Goal: Use online tool/utility: Utilize a website feature to perform a specific function

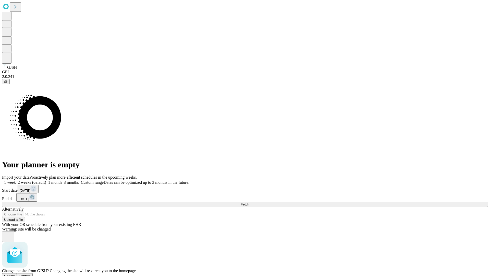
click at [31, 274] on span "Confirm" at bounding box center [25, 276] width 12 height 4
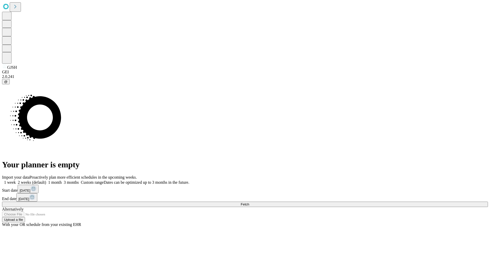
click at [62, 180] on label "1 month" at bounding box center [54, 182] width 16 height 4
click at [249, 202] on span "Fetch" at bounding box center [245, 204] width 8 height 4
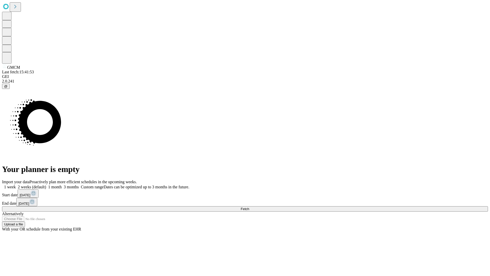
click at [62, 185] on label "1 month" at bounding box center [54, 187] width 16 height 4
click at [249, 207] on span "Fetch" at bounding box center [245, 209] width 8 height 4
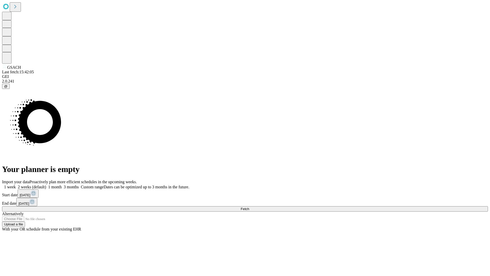
click at [249, 207] on span "Fetch" at bounding box center [245, 209] width 8 height 4
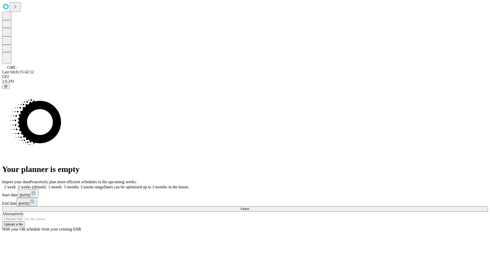
click at [249, 207] on span "Fetch" at bounding box center [245, 209] width 8 height 4
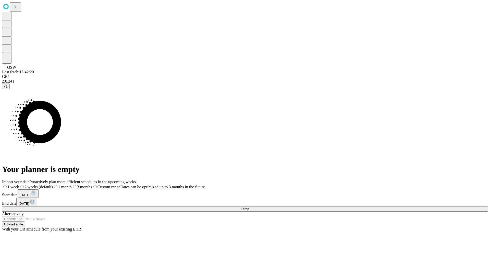
click at [72, 185] on label "1 month" at bounding box center [62, 187] width 19 height 4
click at [249, 207] on span "Fetch" at bounding box center [245, 209] width 8 height 4
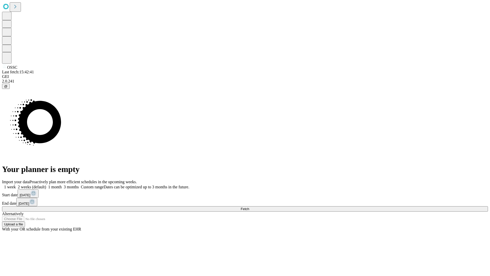
click at [62, 185] on label "1 month" at bounding box center [54, 187] width 16 height 4
click at [249, 207] on span "Fetch" at bounding box center [245, 209] width 8 height 4
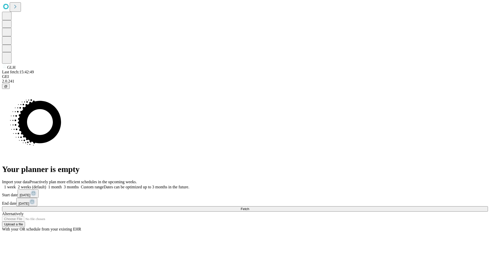
click at [62, 185] on label "1 month" at bounding box center [54, 187] width 16 height 4
click at [249, 207] on span "Fetch" at bounding box center [245, 209] width 8 height 4
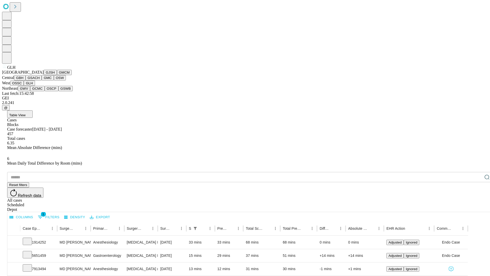
click at [30, 91] on button "GWV" at bounding box center [24, 88] width 12 height 5
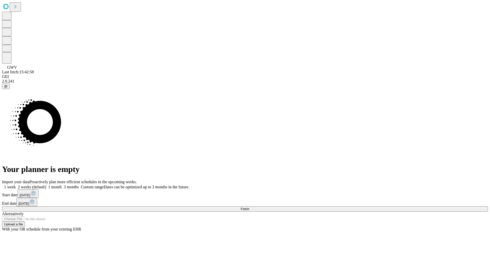
click at [62, 185] on label "1 month" at bounding box center [54, 187] width 16 height 4
click at [249, 207] on span "Fetch" at bounding box center [245, 209] width 8 height 4
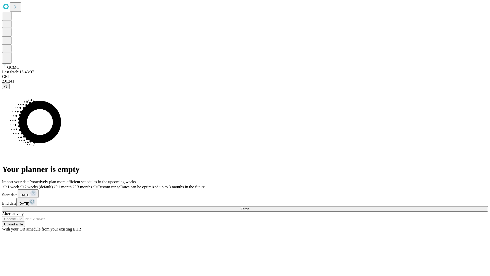
click at [72, 185] on label "1 month" at bounding box center [62, 187] width 19 height 4
click at [249, 207] on span "Fetch" at bounding box center [245, 209] width 8 height 4
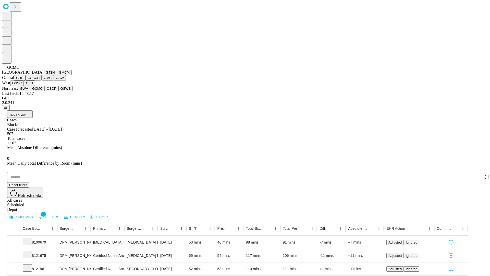
click at [45, 91] on button "OSCP" at bounding box center [52, 88] width 14 height 5
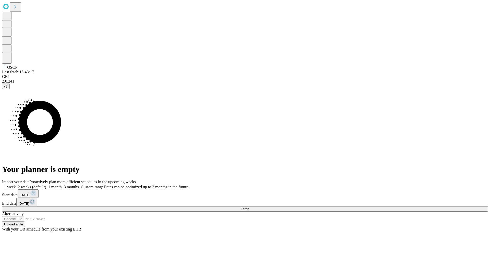
click at [249, 207] on span "Fetch" at bounding box center [245, 209] width 8 height 4
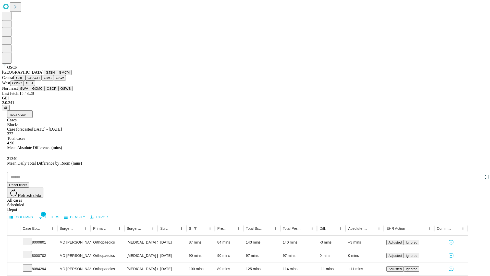
click at [58, 91] on button "GSWB" at bounding box center [65, 88] width 15 height 5
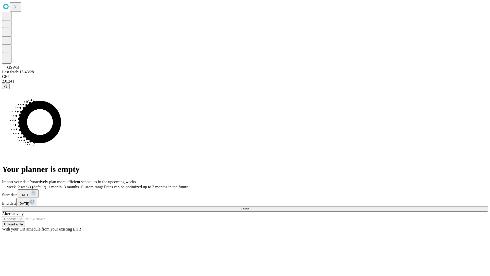
click at [62, 185] on label "1 month" at bounding box center [54, 187] width 16 height 4
click at [249, 207] on span "Fetch" at bounding box center [245, 209] width 8 height 4
